Goal: Information Seeking & Learning: Learn about a topic

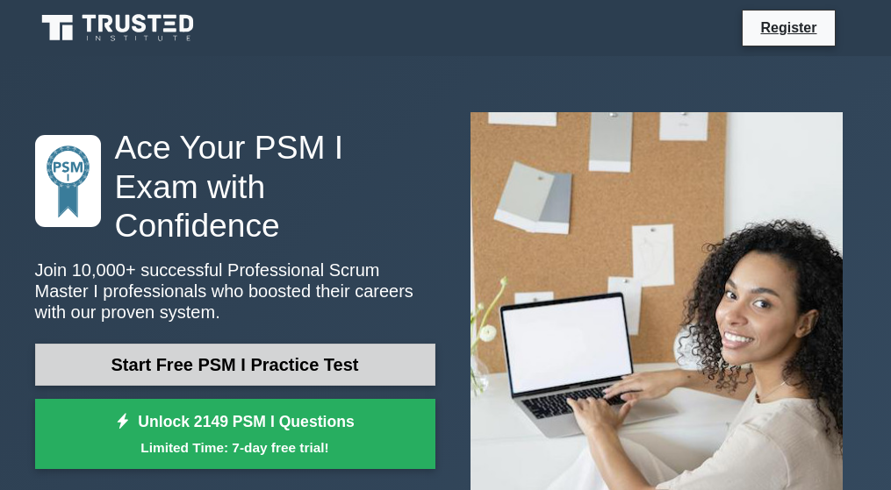
click at [321, 347] on link "Start Free PSM I Practice Test" at bounding box center [235, 365] width 400 height 42
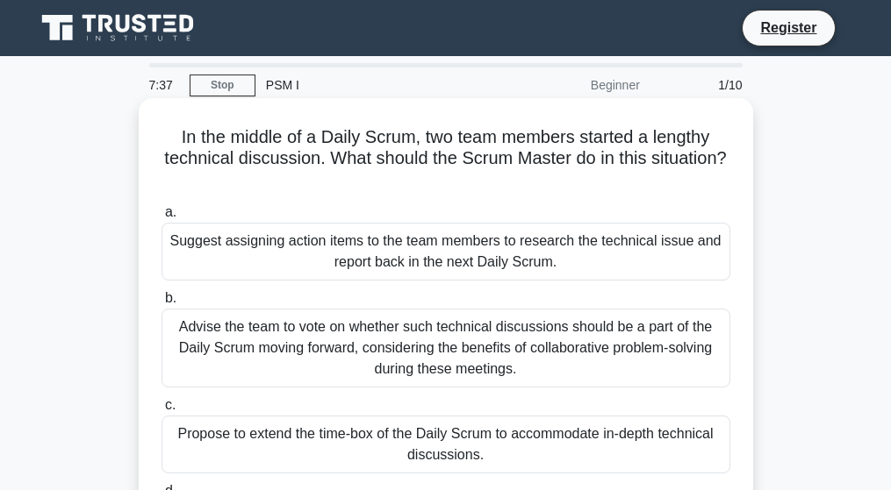
drag, startPoint x: 0, startPoint y: 0, endPoint x: 321, endPoint y: 347, distance: 473.2
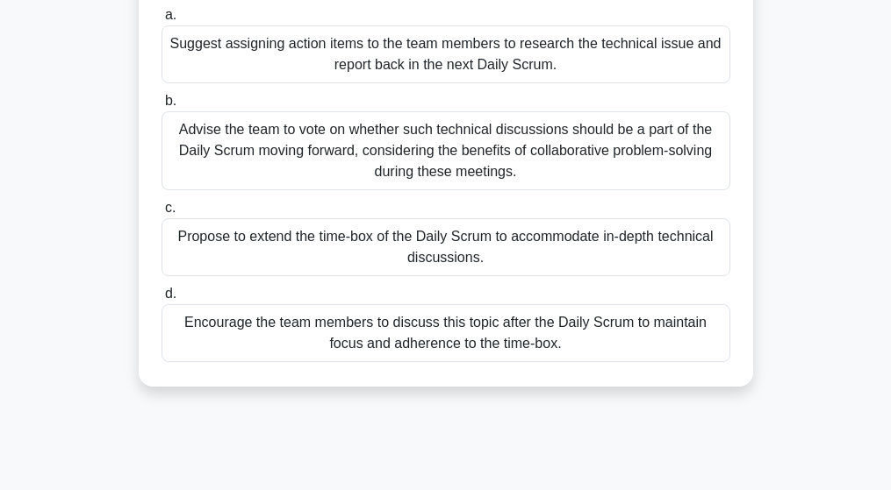
scroll to position [195, 0]
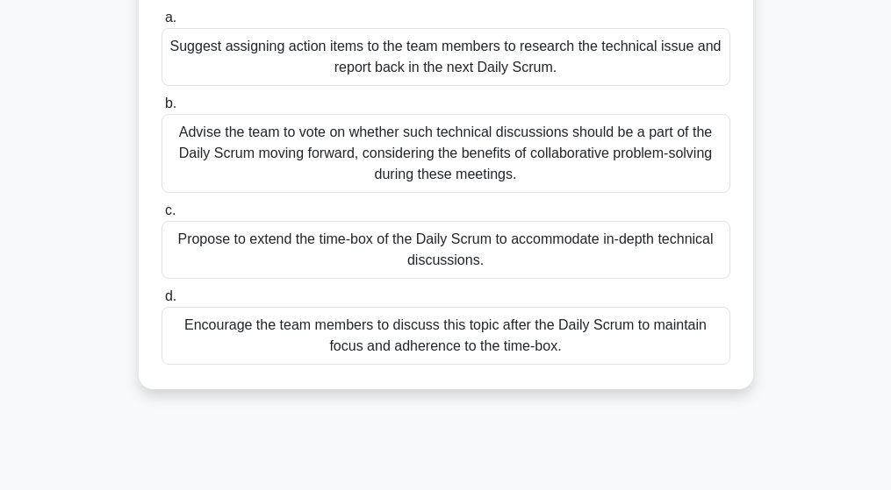
click at [168, 300] on span "d." at bounding box center [170, 296] width 11 height 15
click at [161, 300] on input "d. Encourage the team members to discuss this topic after the Daily Scrum to ma…" at bounding box center [161, 296] width 0 height 11
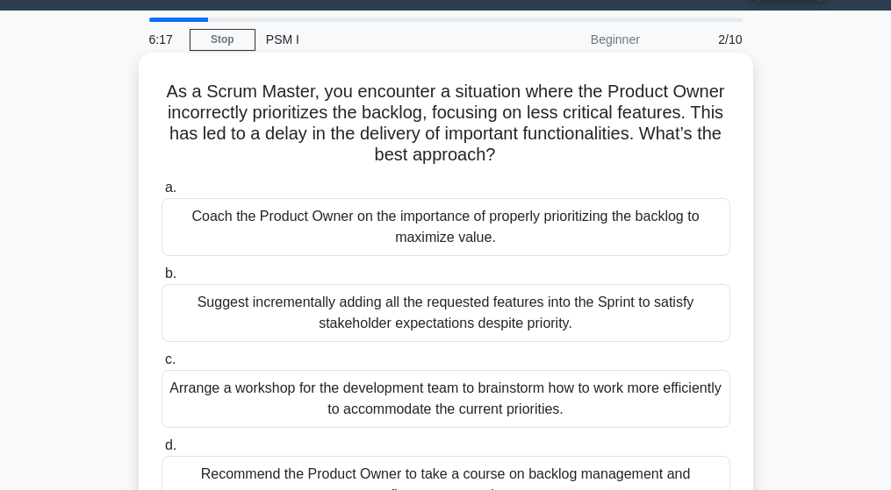
scroll to position [0, 0]
